Goal: Task Accomplishment & Management: Complete application form

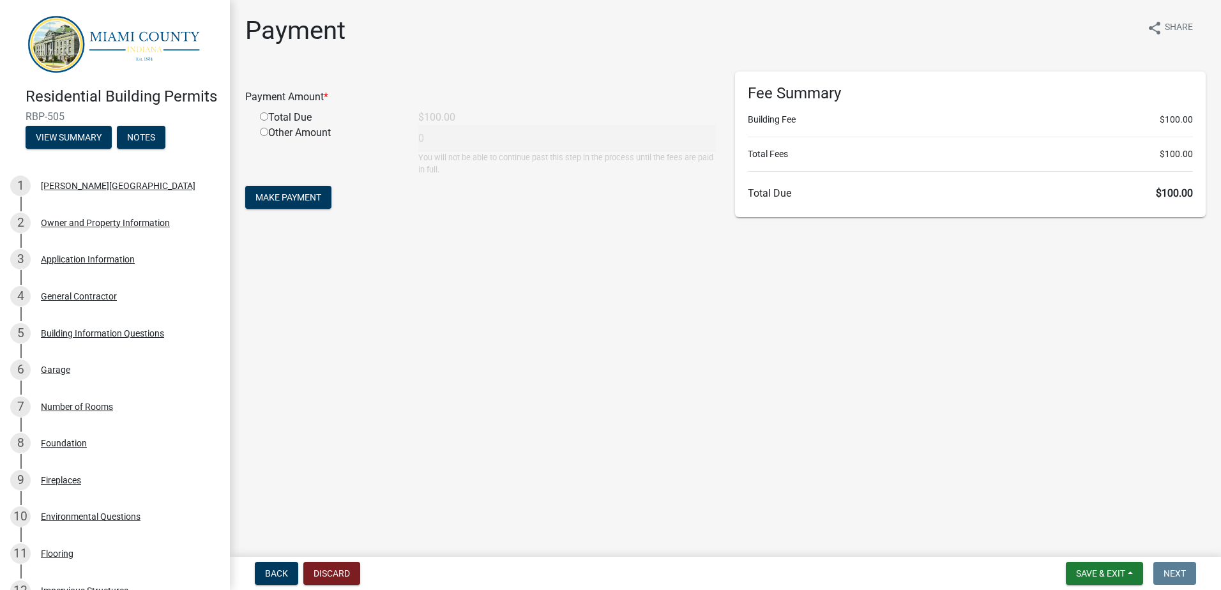
click at [264, 117] on input "radio" at bounding box center [264, 116] width 8 height 8
radio input "true"
type input "100"
click at [301, 202] on span "Make Payment" at bounding box center [288, 197] width 66 height 10
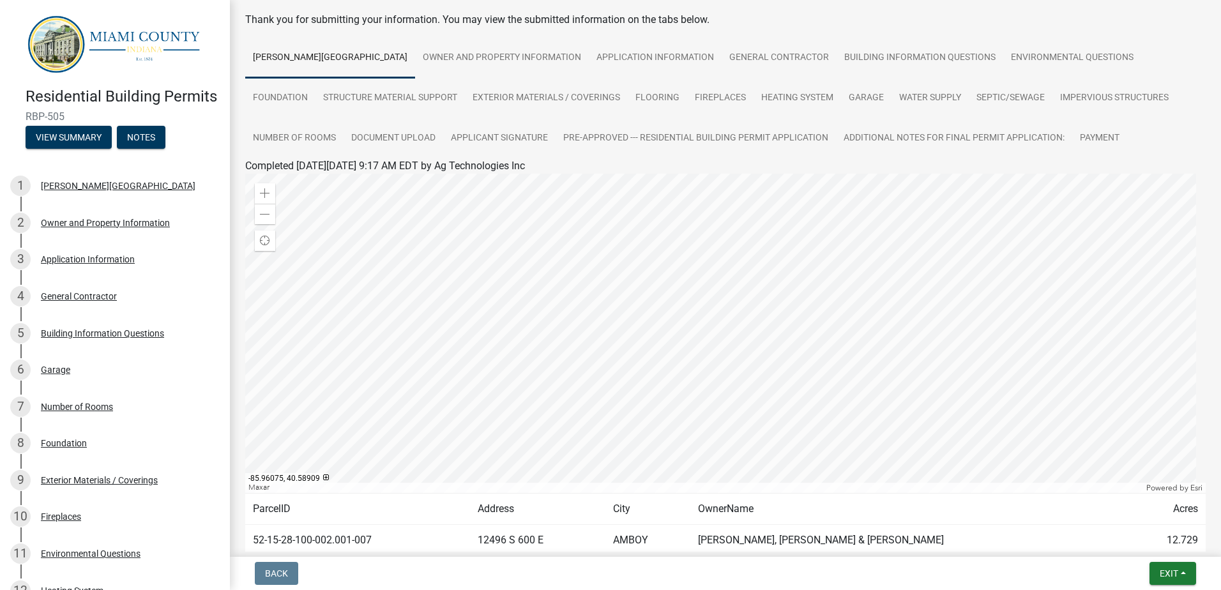
scroll to position [139, 0]
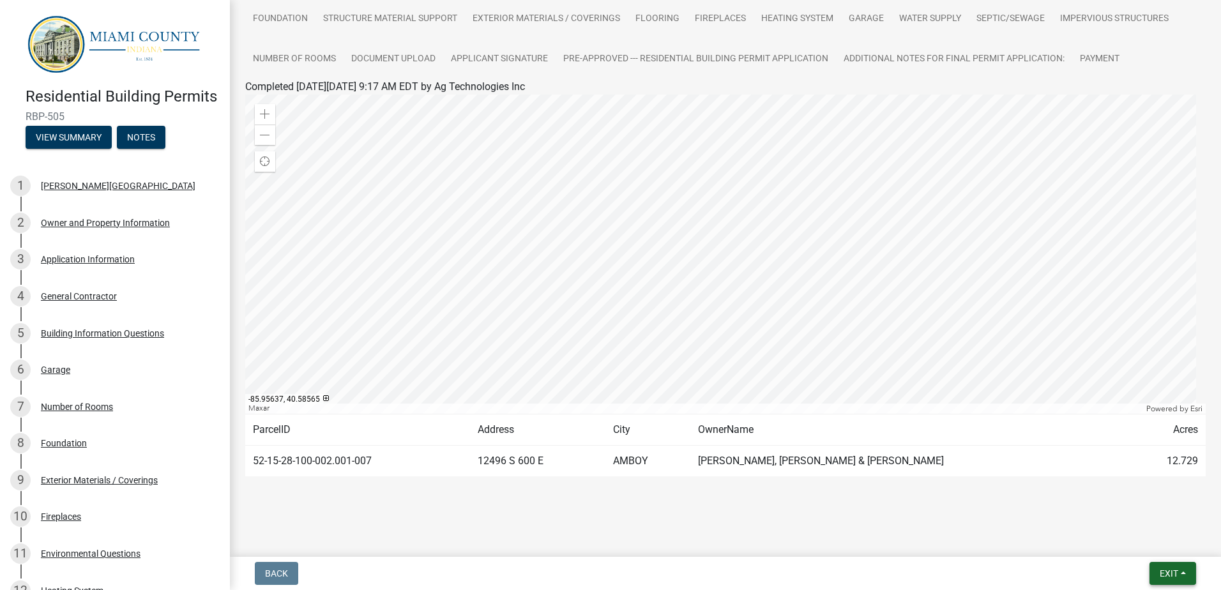
click at [1183, 578] on button "Exit" at bounding box center [1173, 573] width 47 height 23
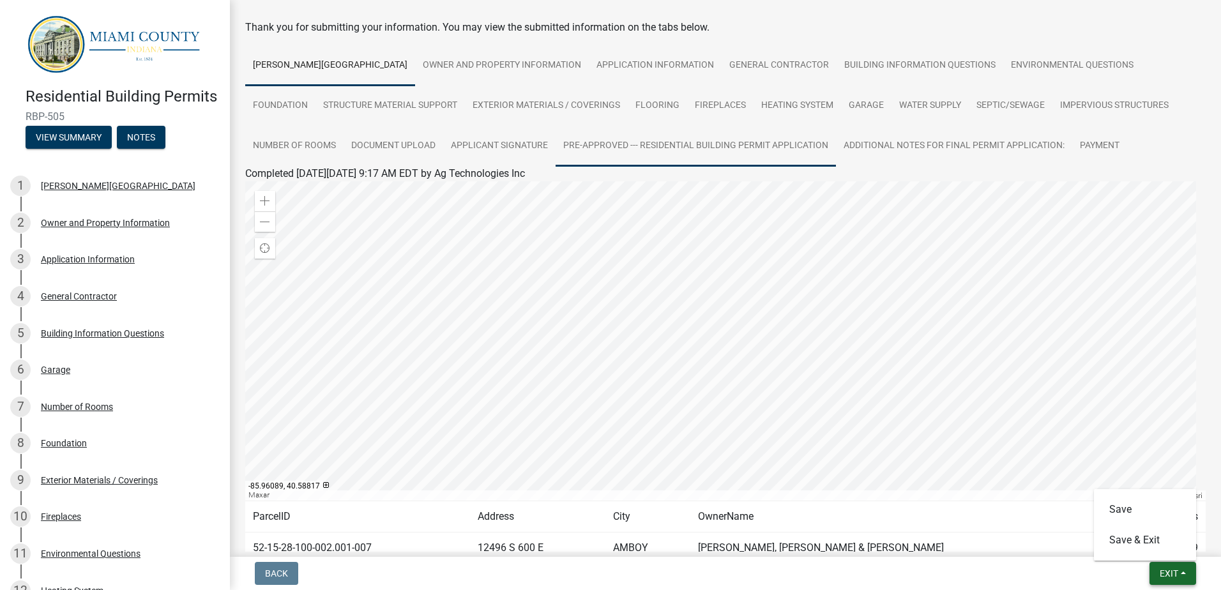
scroll to position [0, 0]
